Goal: Find specific page/section: Find specific page/section

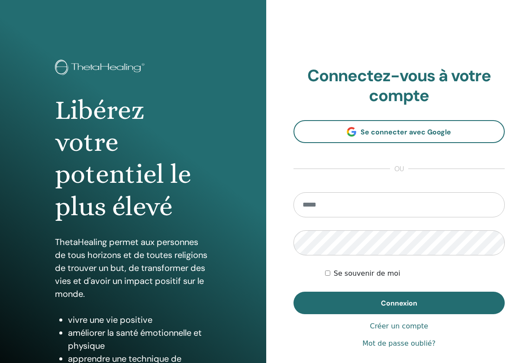
scroll to position [67, 0]
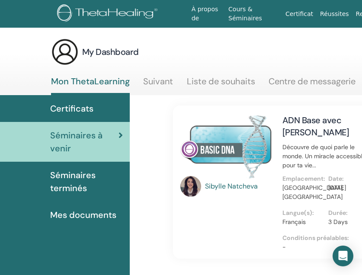
click at [91, 110] on span "Certificats" at bounding box center [71, 108] width 43 height 13
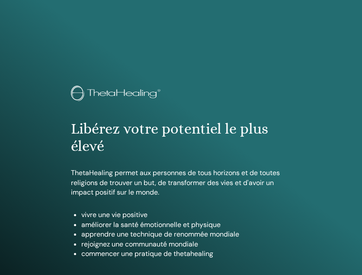
scroll to position [469, 0]
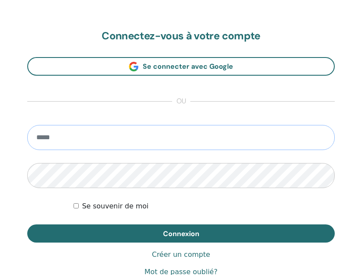
type input "**********"
click at [181, 233] on button "Connexion" at bounding box center [181, 234] width 308 height 18
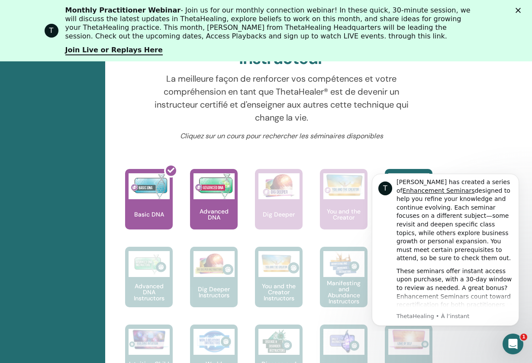
scroll to position [402, 28]
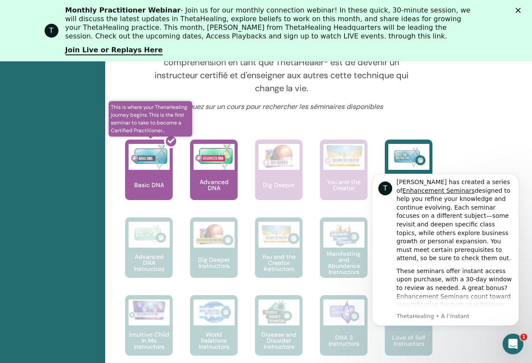
click at [152, 176] on div at bounding box center [154, 174] width 48 height 78
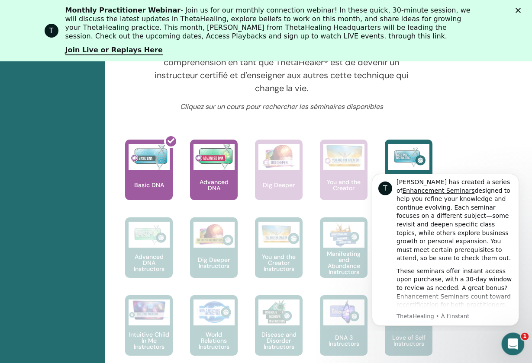
click at [362, 275] on icon "Ouvrir le Messenger Intercom" at bounding box center [511, 343] width 6 height 7
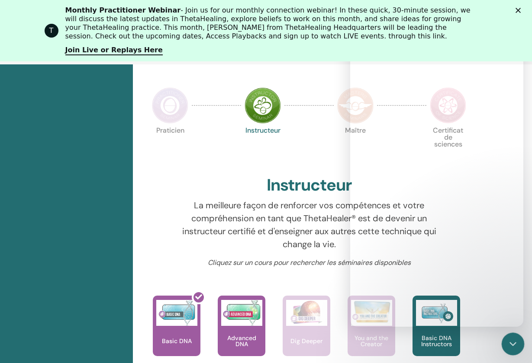
click at [362, 130] on html "À propos de Cours & Séminaires Certificat Réussites Ressources Magasin IM Isabe…" at bounding box center [266, 181] width 532 height 363
click at [362, 275] on html "À propos de Cours & Séminaires Certificat Réussites Ressources Magasin IM Isabe…" at bounding box center [266, 181] width 532 height 363
click at [362, 142] on html "À propos de Cours & Séminaires Certificat Réussites Ressources Magasin IM Isabe…" at bounding box center [266, 181] width 532 height 363
click at [362, 11] on html "À propos de Cours & Séminaires Certificat Réussites Ressources Magasin IM Isabe…" at bounding box center [266, 181] width 532 height 363
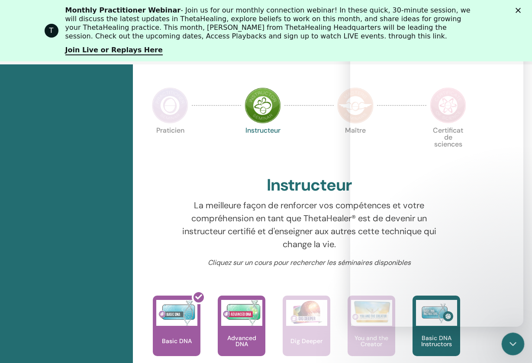
click at [362, 10] on html "À propos de Cours & Séminaires Certificat Réussites Ressources Magasin IM Isabe…" at bounding box center [266, 181] width 532 height 363
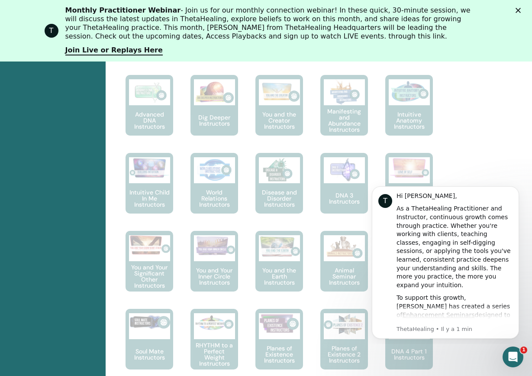
scroll to position [538, 27]
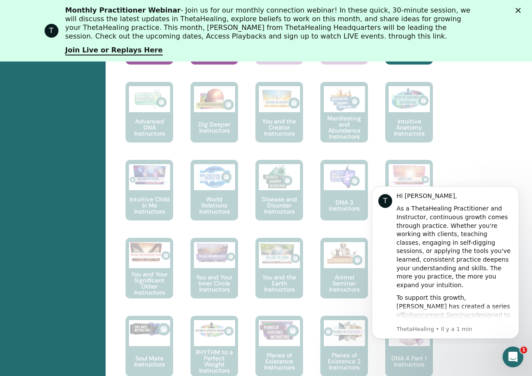
click at [518, 11] on polygon "Fermer" at bounding box center [517, 10] width 5 height 5
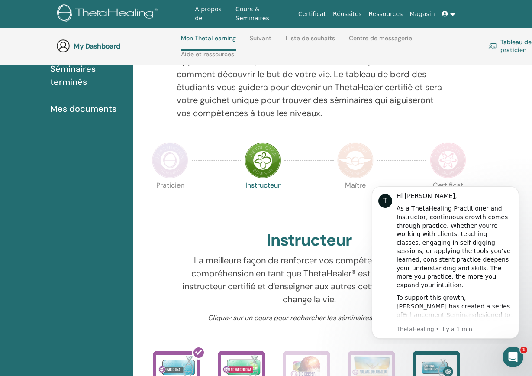
scroll to position [130, 0]
click at [326, 13] on link "Certificat" at bounding box center [311, 14] width 35 height 16
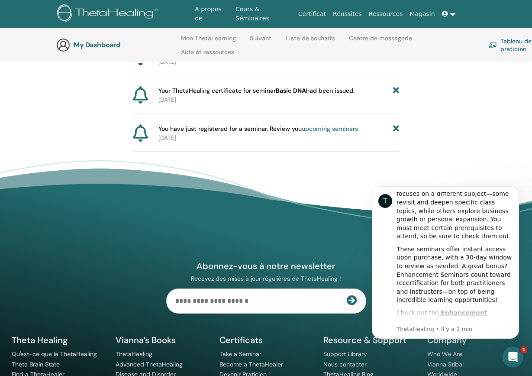
scroll to position [133, 0]
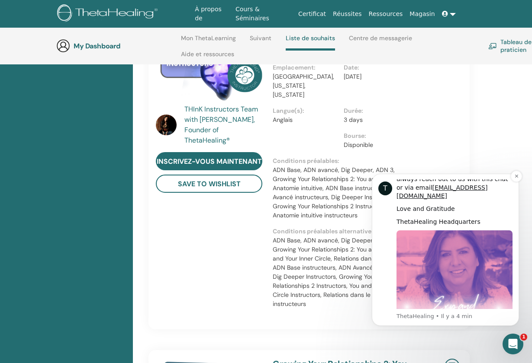
scroll to position [428, 0]
click at [516, 178] on icon "Dismiss notification" at bounding box center [516, 176] width 5 height 5
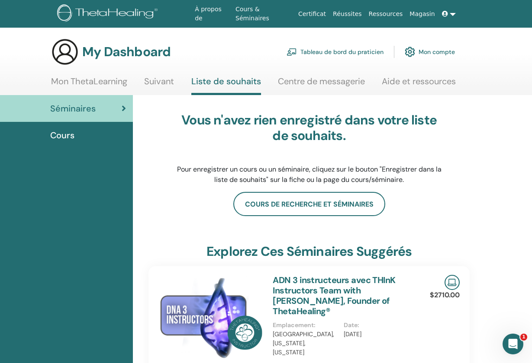
scroll to position [0, 0]
click at [428, 54] on link "Mon compte" at bounding box center [429, 51] width 50 height 19
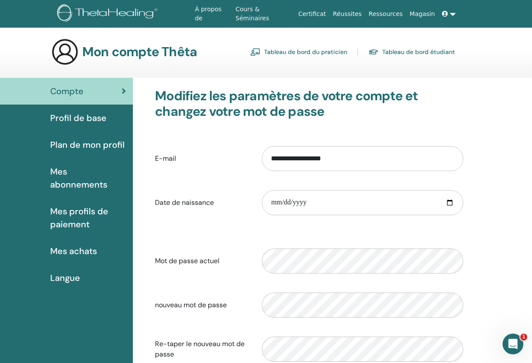
click at [453, 15] on link at bounding box center [448, 14] width 21 height 16
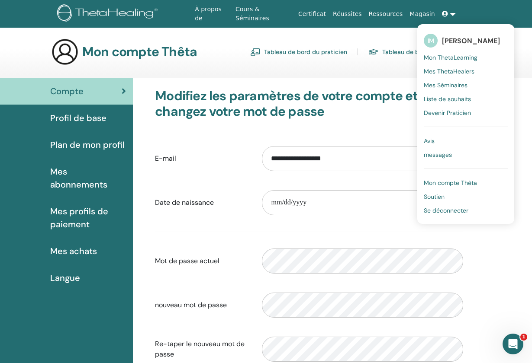
click at [450, 183] on span "Mon compte Thêta" at bounding box center [450, 183] width 53 height 8
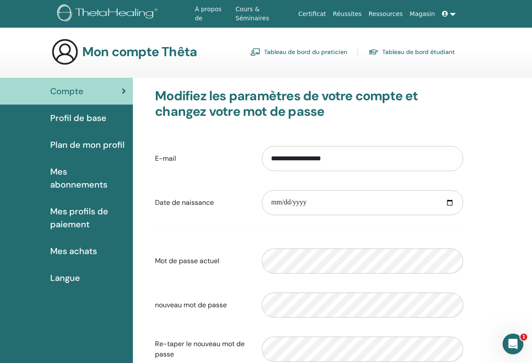
click at [452, 15] on link at bounding box center [448, 14] width 21 height 16
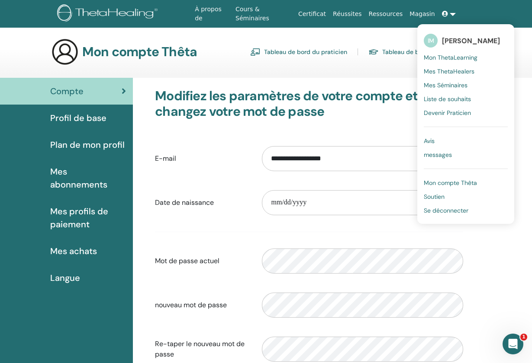
click at [445, 57] on span "Mon ThetaLearning" at bounding box center [451, 58] width 54 height 8
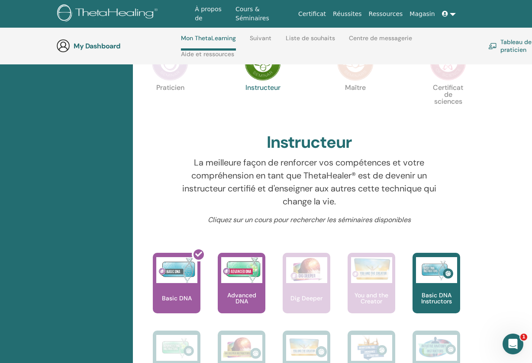
scroll to position [238, 0]
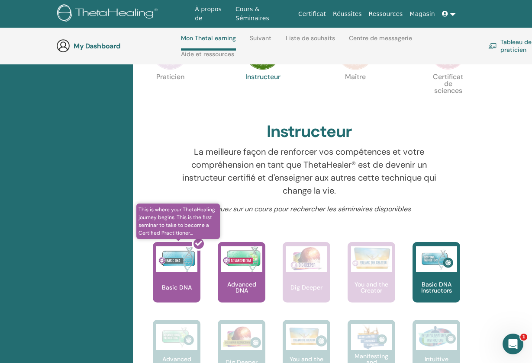
click at [180, 270] on div at bounding box center [182, 276] width 48 height 78
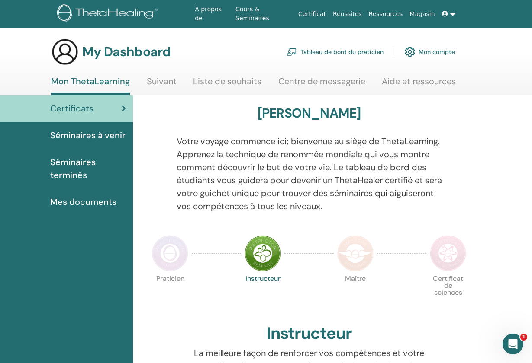
click at [339, 51] on link "Tableau de bord du praticien" at bounding box center [334, 51] width 97 height 19
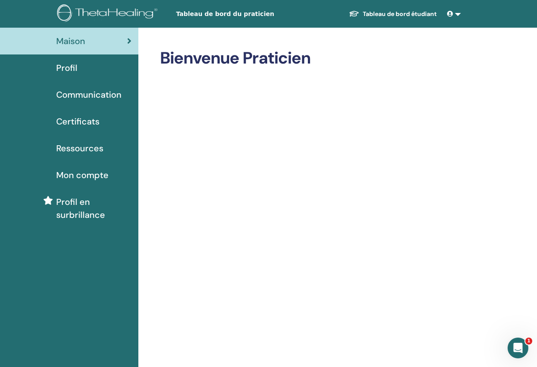
click at [70, 66] on span "Profil" at bounding box center [66, 67] width 21 height 13
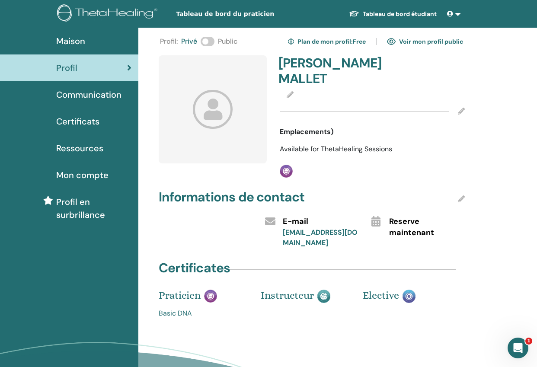
click at [77, 122] on span "Certificats" at bounding box center [77, 121] width 43 height 13
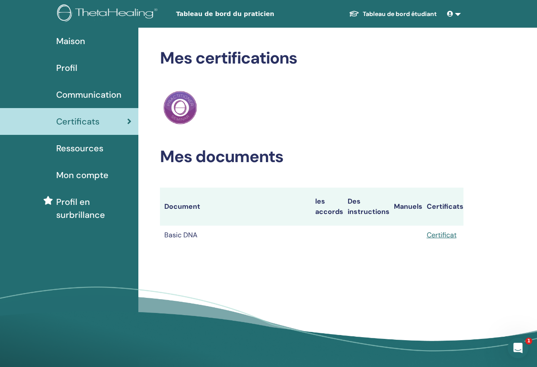
click at [443, 233] on link "Certificat" at bounding box center [442, 235] width 30 height 9
